Goal: Information Seeking & Learning: Find specific fact

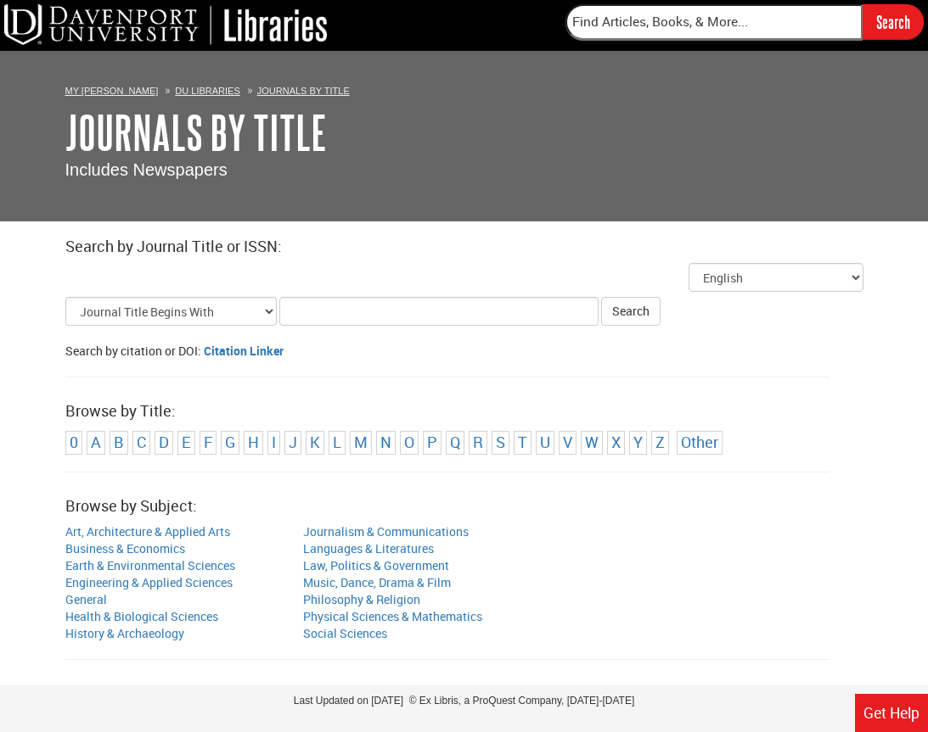
click at [345, 307] on input "Title Search Criteria" at bounding box center [438, 311] width 319 height 29
click at [521, 323] on input "Title Search Criteria" at bounding box center [438, 311] width 319 height 29
type input "e"
type input "peripartum [MEDICAL_DATA]"
click at [601, 297] on button "Search" at bounding box center [630, 311] width 59 height 29
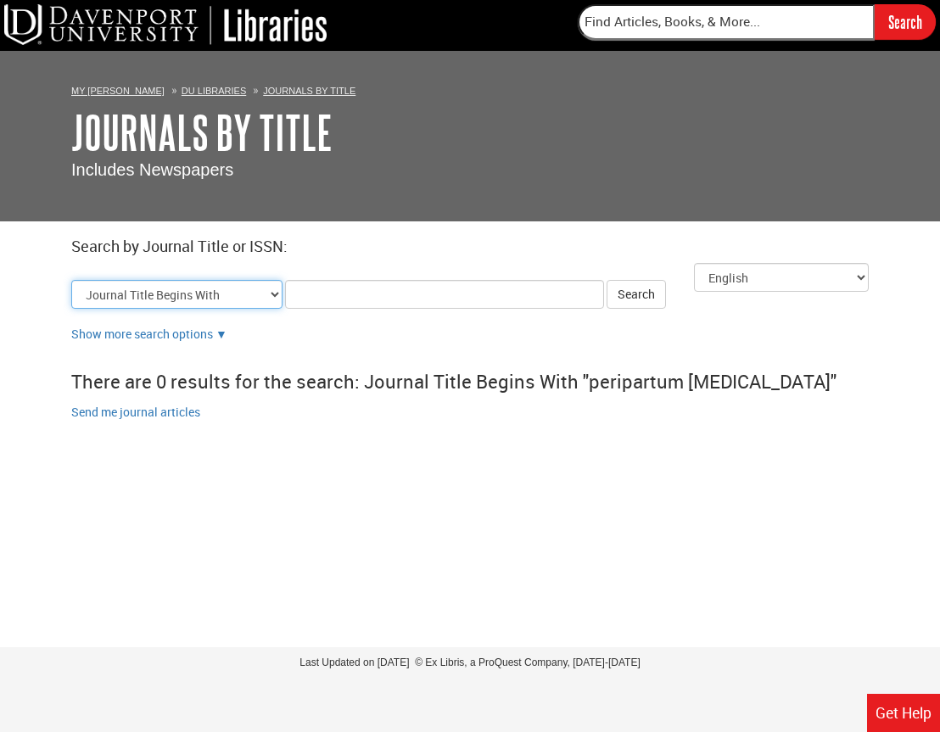
click at [251, 305] on select "Journal Title Begins With Journal Title Equals Journal Title Contains All Words…" at bounding box center [176, 294] width 211 height 29
click at [386, 360] on div "There are 0 results for the search: Journal Title Begins With "peripartum [MEDI…" at bounding box center [470, 381] width 798 height 43
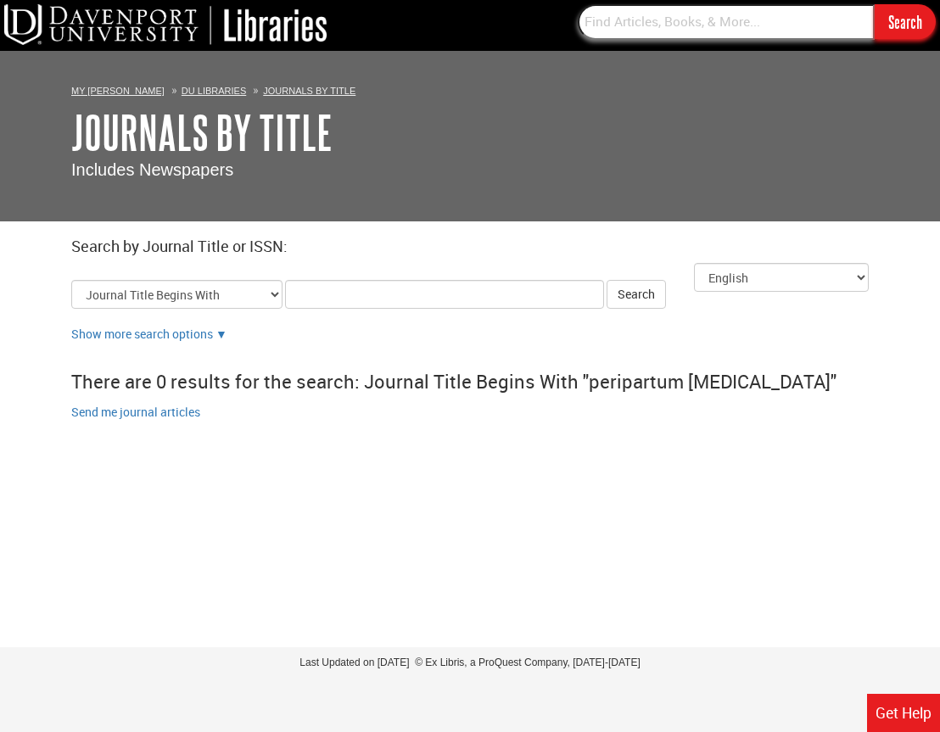
click at [668, 26] on input "text" at bounding box center [726, 22] width 297 height 36
type input "emergent [MEDICAL_DATA]"
click at [875, 4] on input "Search" at bounding box center [905, 21] width 61 height 35
